Goal: Browse casually

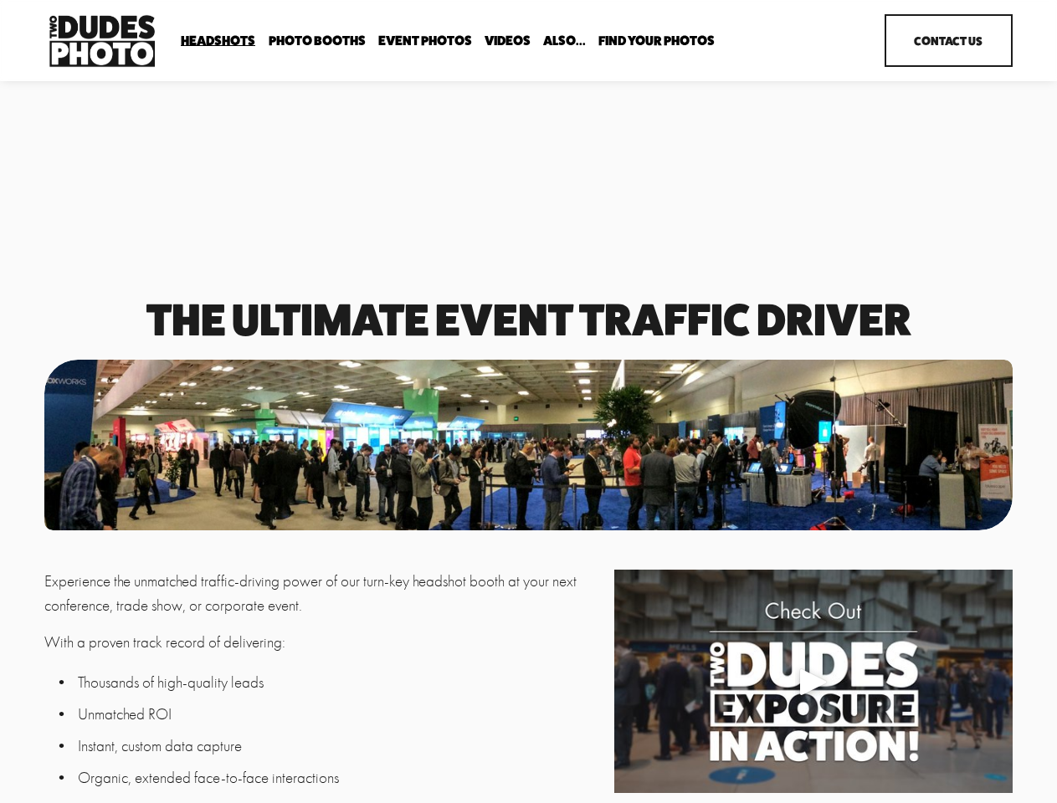
click at [528, 402] on div at bounding box center [528, 445] width 968 height 171
click at [813, 685] on div "Play" at bounding box center [813, 682] width 40 height 40
